Goal: Information Seeking & Learning: Find specific page/section

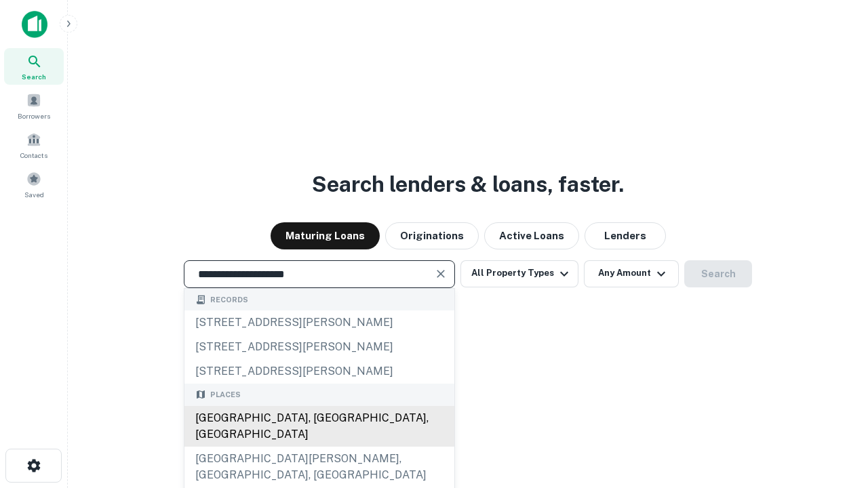
click at [319, 447] on div "[GEOGRAPHIC_DATA], [GEOGRAPHIC_DATA], [GEOGRAPHIC_DATA]" at bounding box center [319, 426] width 270 height 41
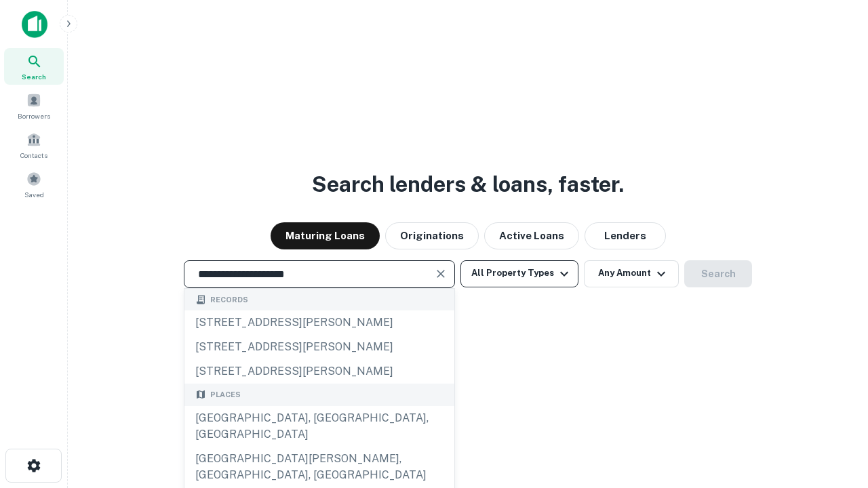
type input "**********"
click at [519, 273] on button "All Property Types" at bounding box center [519, 273] width 118 height 27
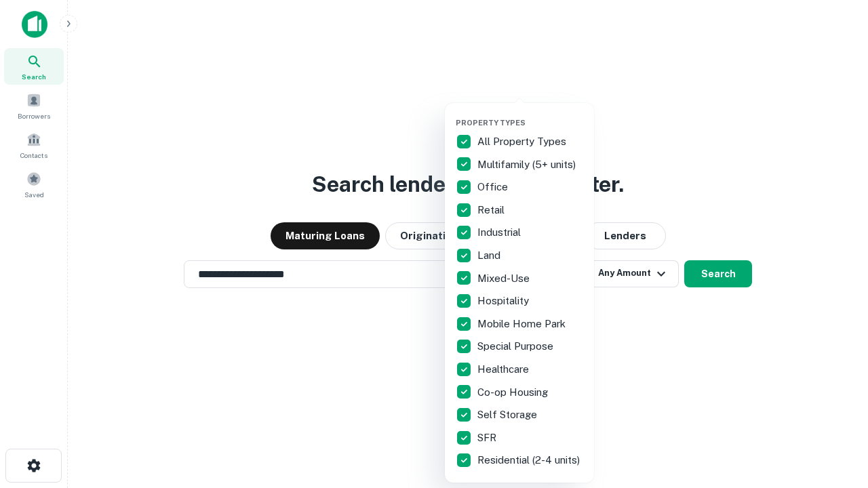
click at [530, 114] on button "button" at bounding box center [530, 114] width 149 height 1
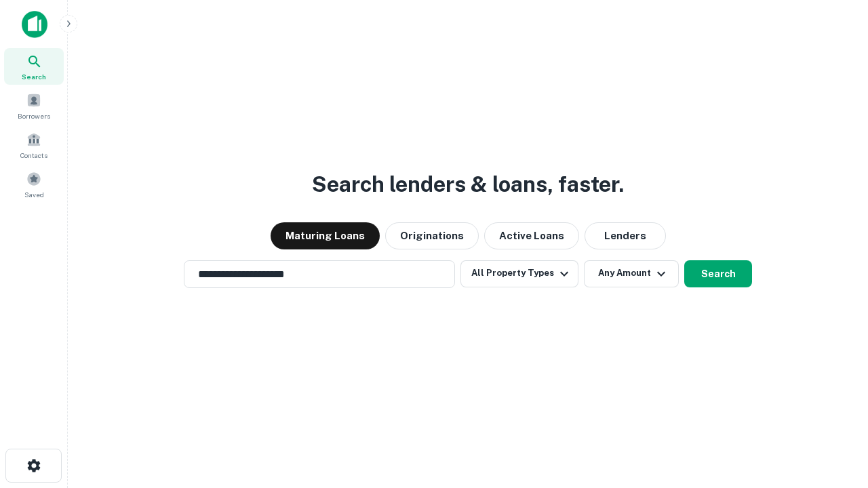
scroll to position [21, 0]
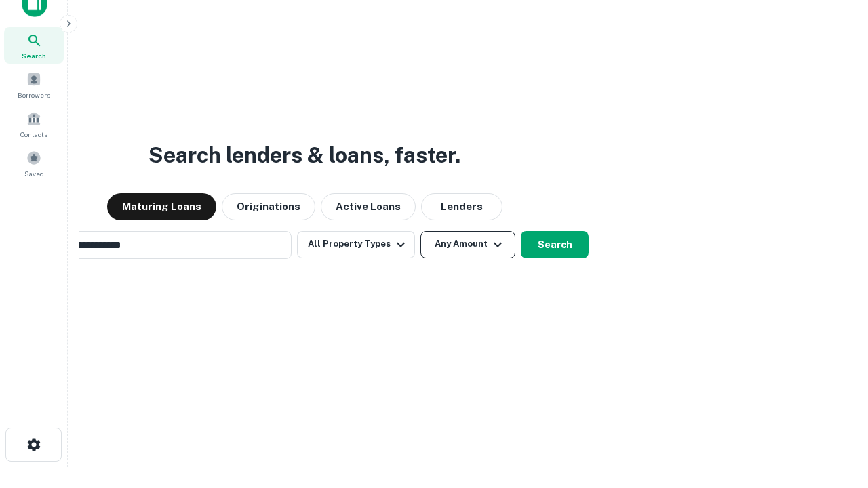
click at [420, 231] on button "Any Amount" at bounding box center [467, 244] width 95 height 27
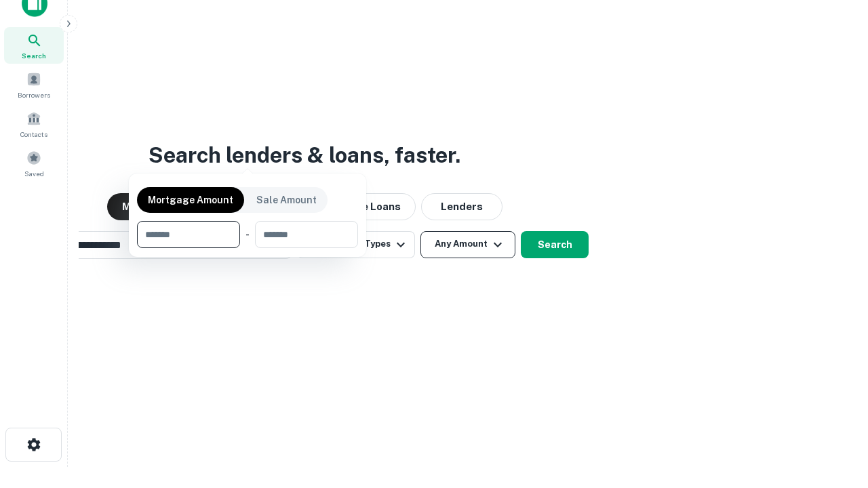
scroll to position [22, 0]
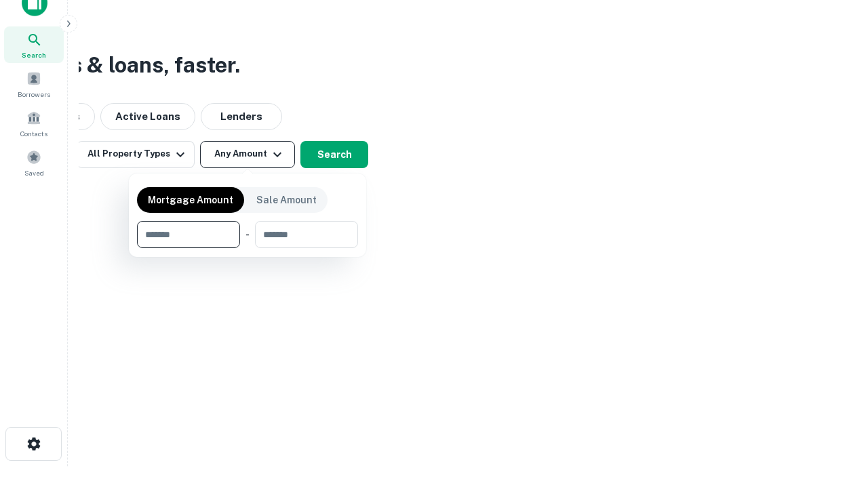
type input "*******"
click at [247, 248] on button "button" at bounding box center [247, 248] width 221 height 1
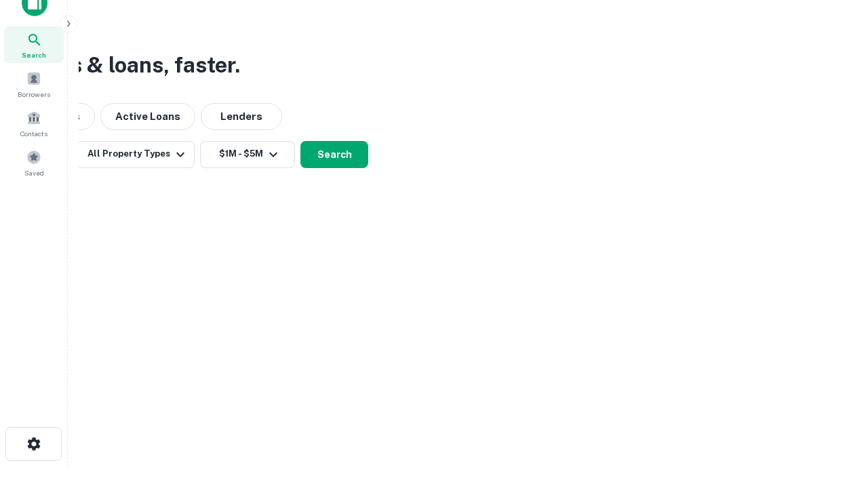
scroll to position [21, 0]
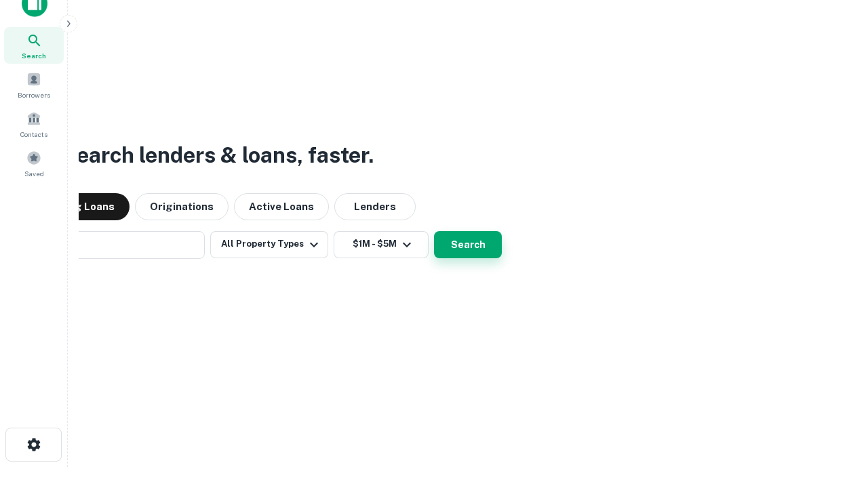
click at [434, 231] on button "Search" at bounding box center [468, 244] width 68 height 27
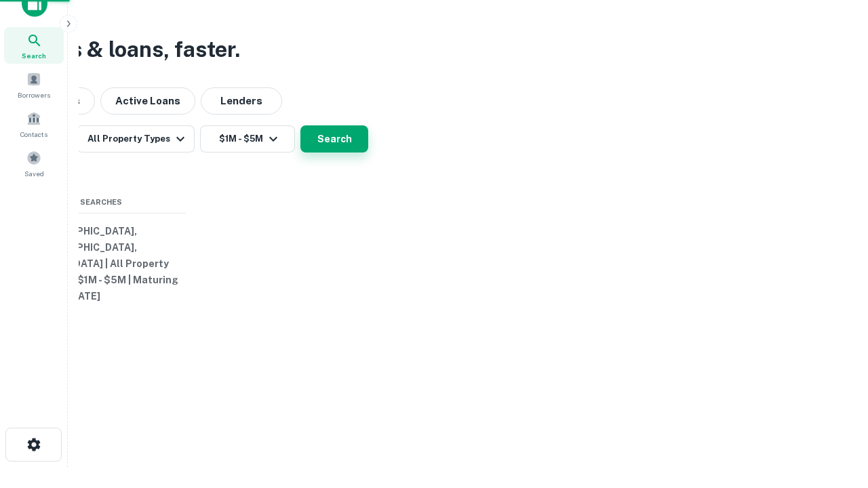
scroll to position [22, 0]
